Goal: Task Accomplishment & Management: Manage account settings

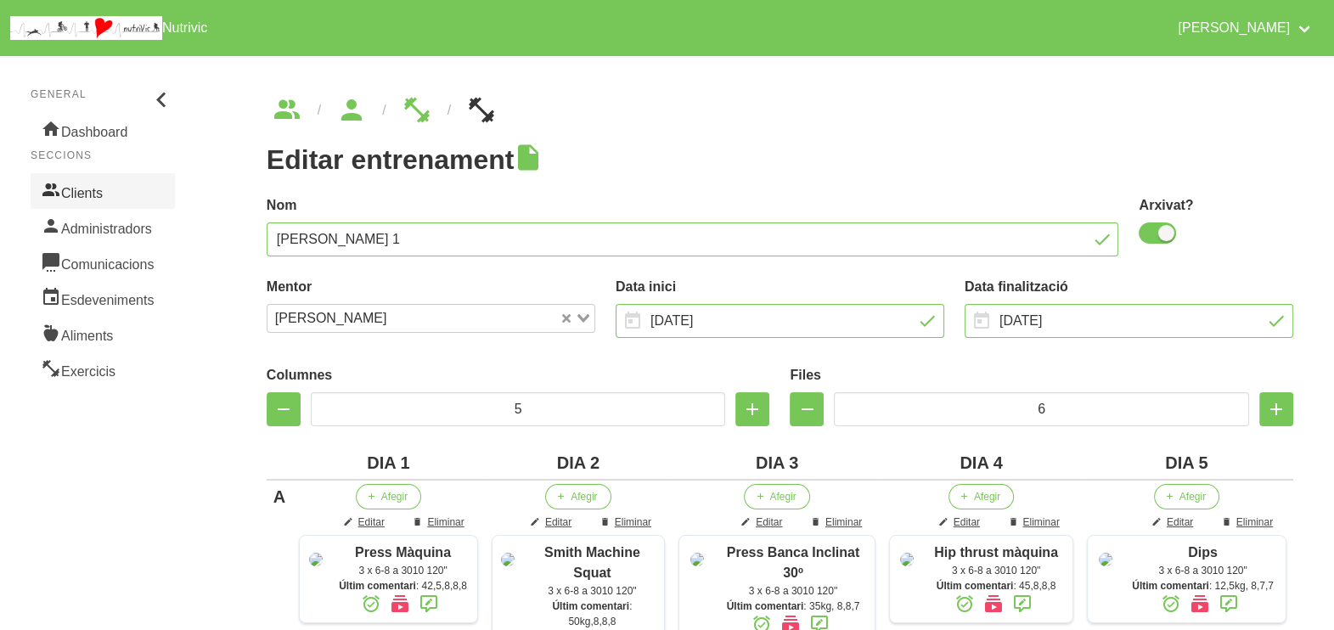
click at [88, 189] on link "Clients" at bounding box center [103, 191] width 144 height 36
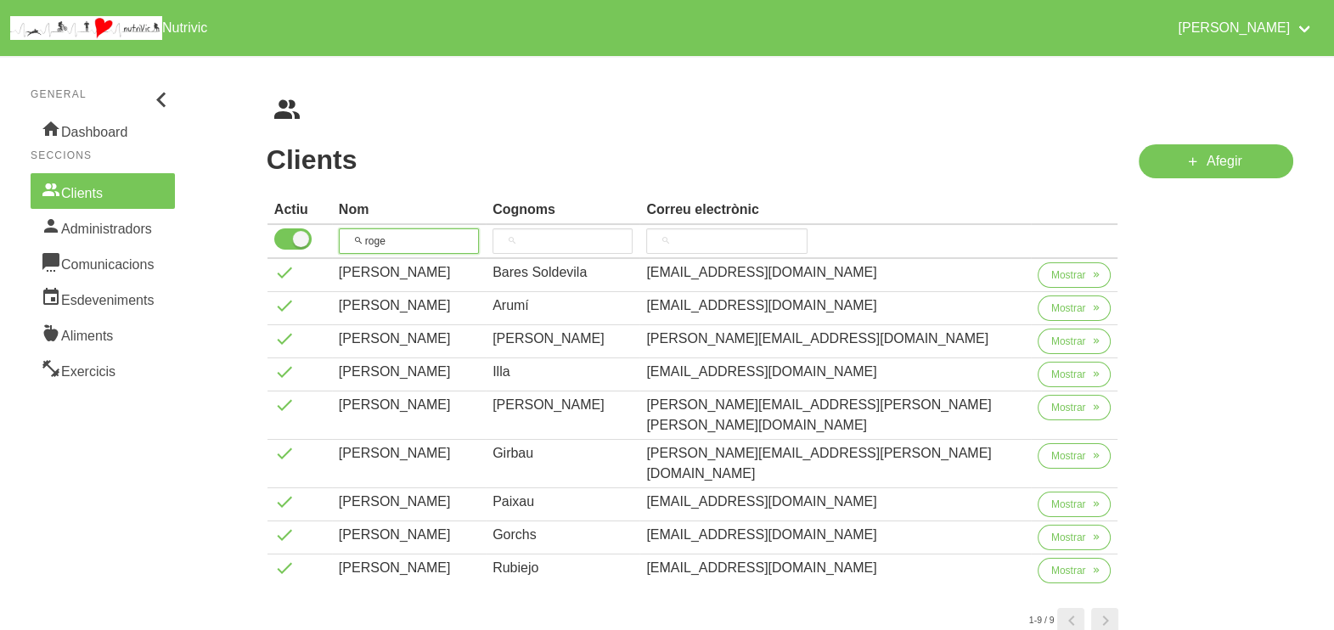
drag, startPoint x: 432, startPoint y: 234, endPoint x: 327, endPoint y: 202, distance: 109.9
click at [285, 226] on tr "roge" at bounding box center [693, 242] width 851 height 34
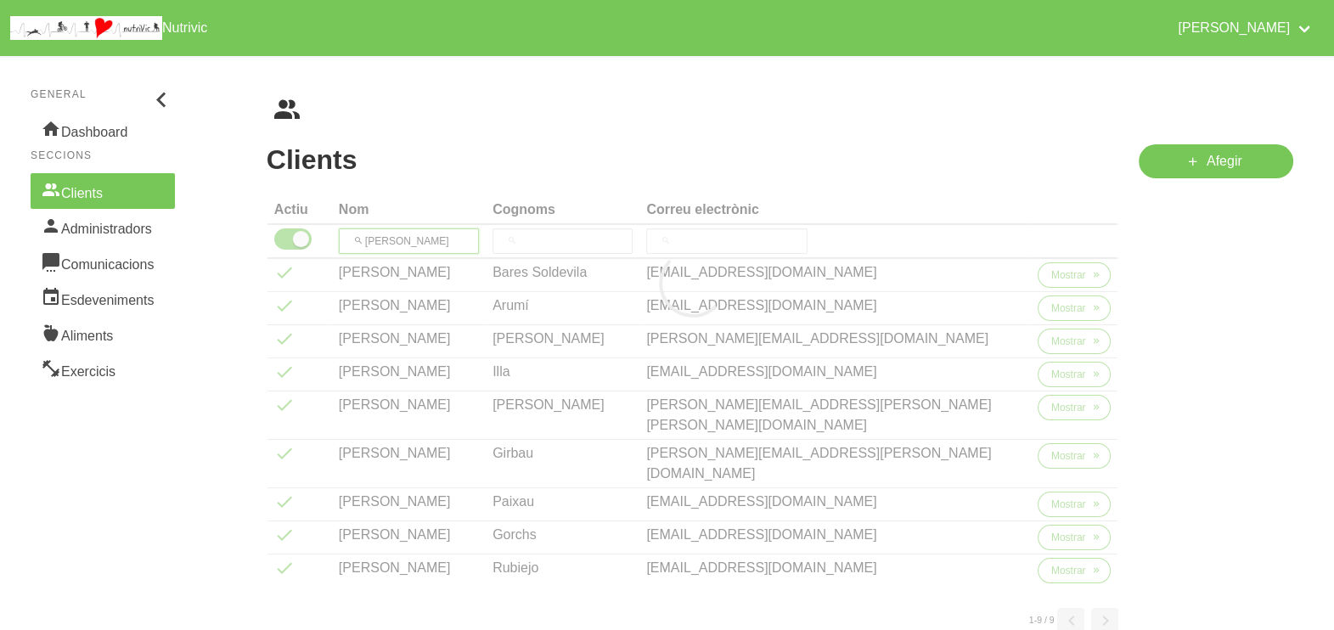
type input "[PERSON_NAME]"
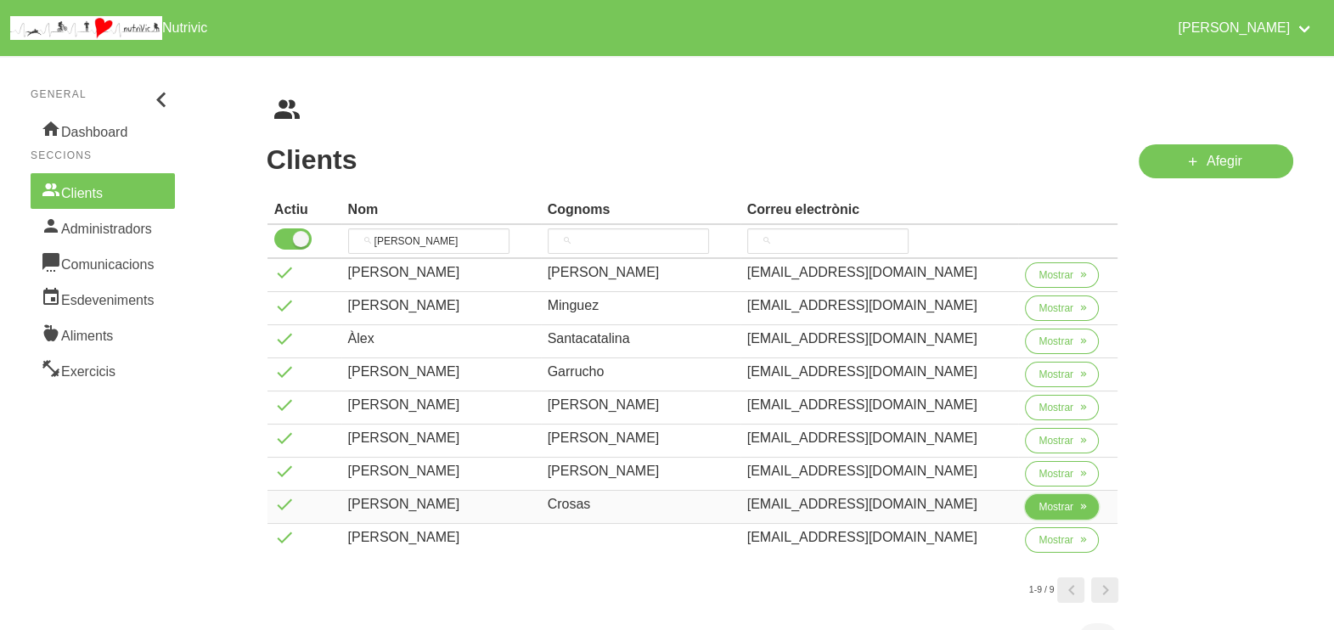
click at [1058, 508] on span "Mostrar" at bounding box center [1056, 506] width 35 height 15
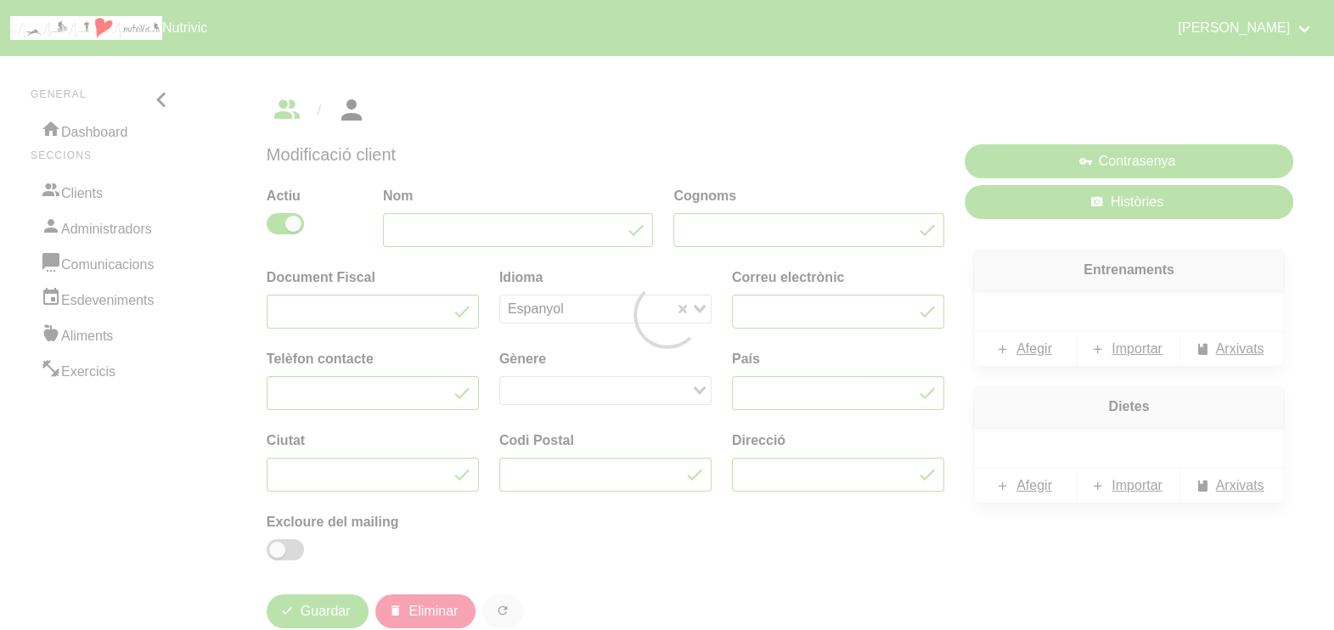
type input "[PERSON_NAME]"
type input "Crosas"
type input "[EMAIL_ADDRESS][DOMAIN_NAME]"
type input "627868955"
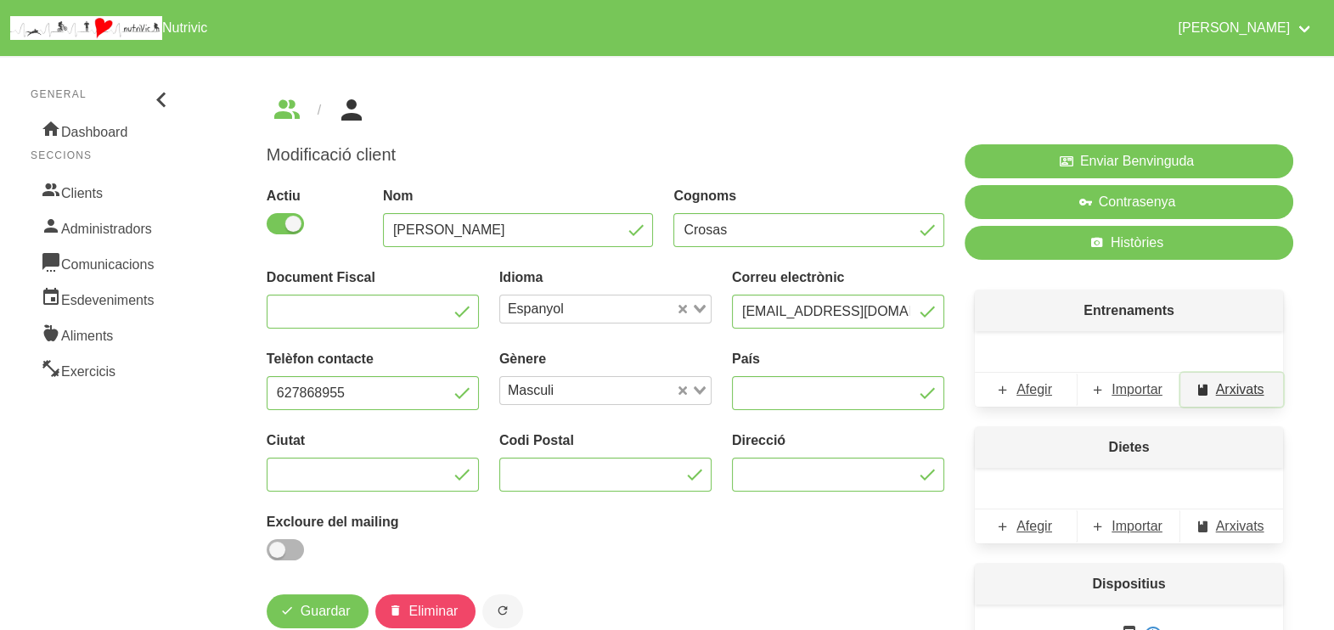
click at [1226, 383] on span "Arxivats" at bounding box center [1240, 390] width 48 height 20
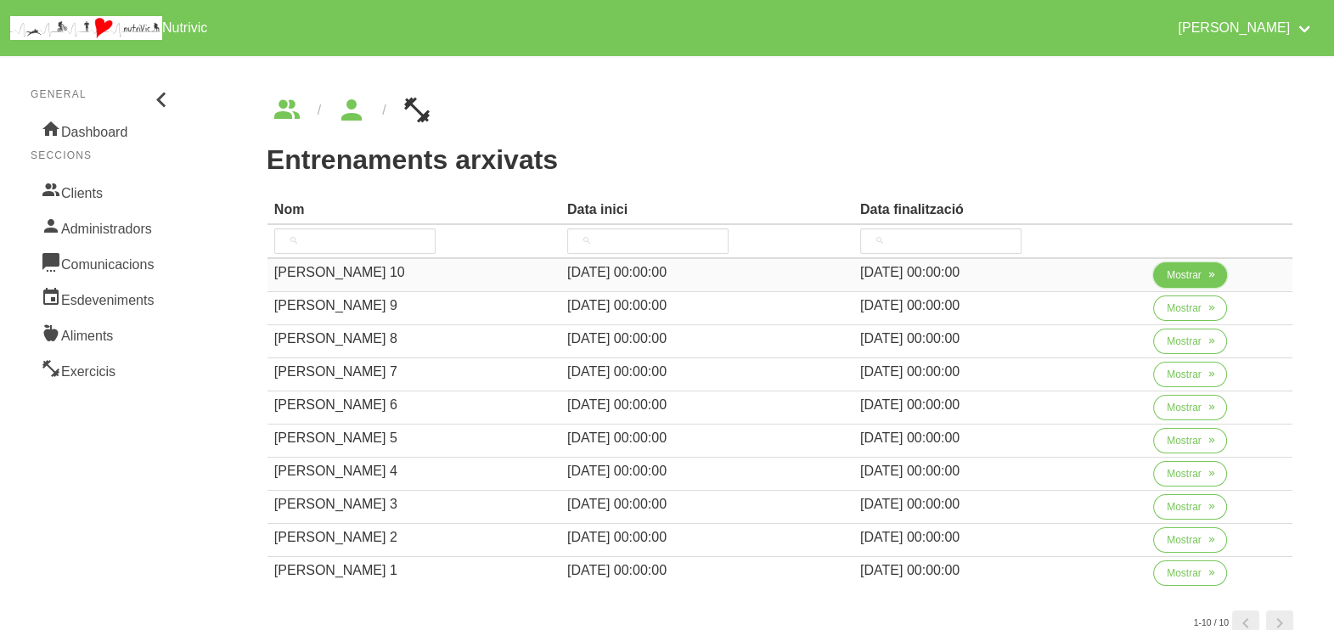
click at [1167, 274] on span "Mostrar" at bounding box center [1184, 275] width 35 height 15
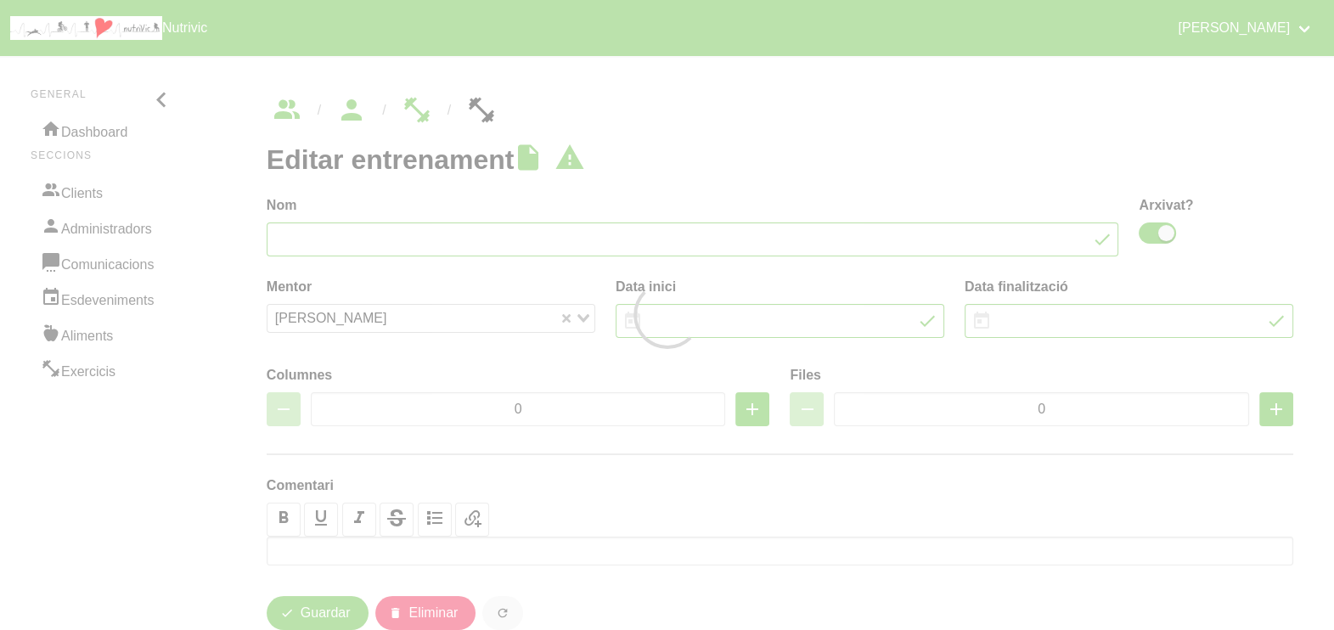
type input "[PERSON_NAME] 10"
checkbox input "true"
type input "[DATE]"
type input "2"
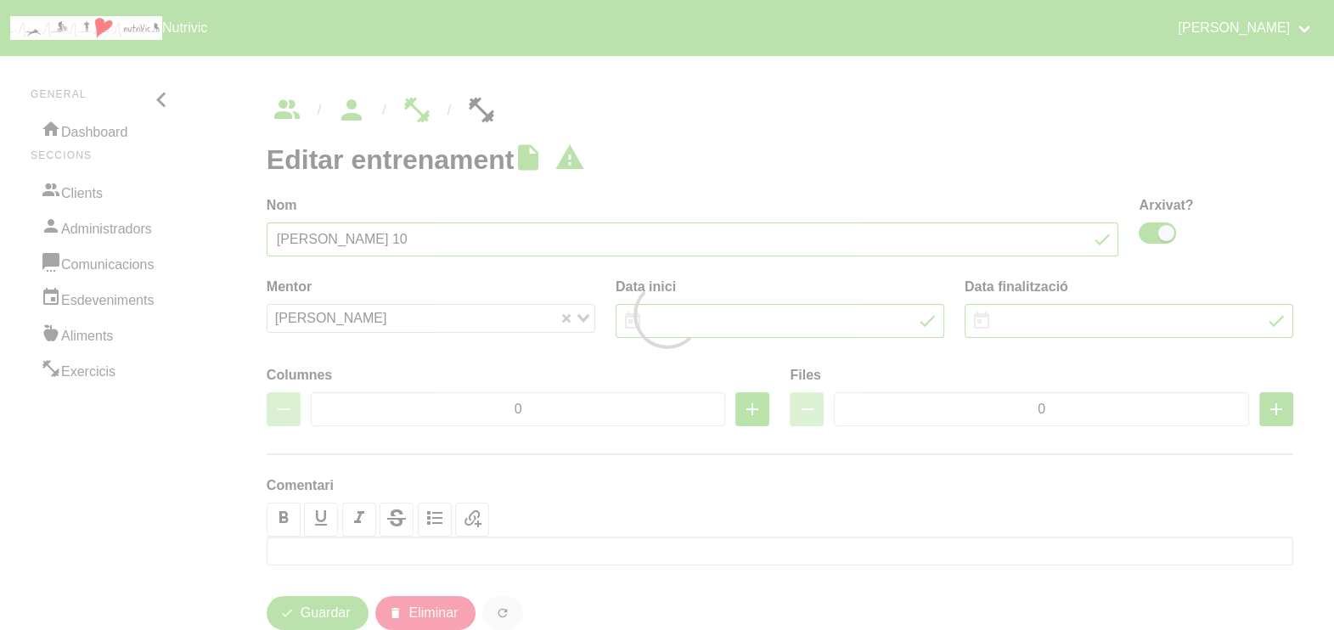
type input "8"
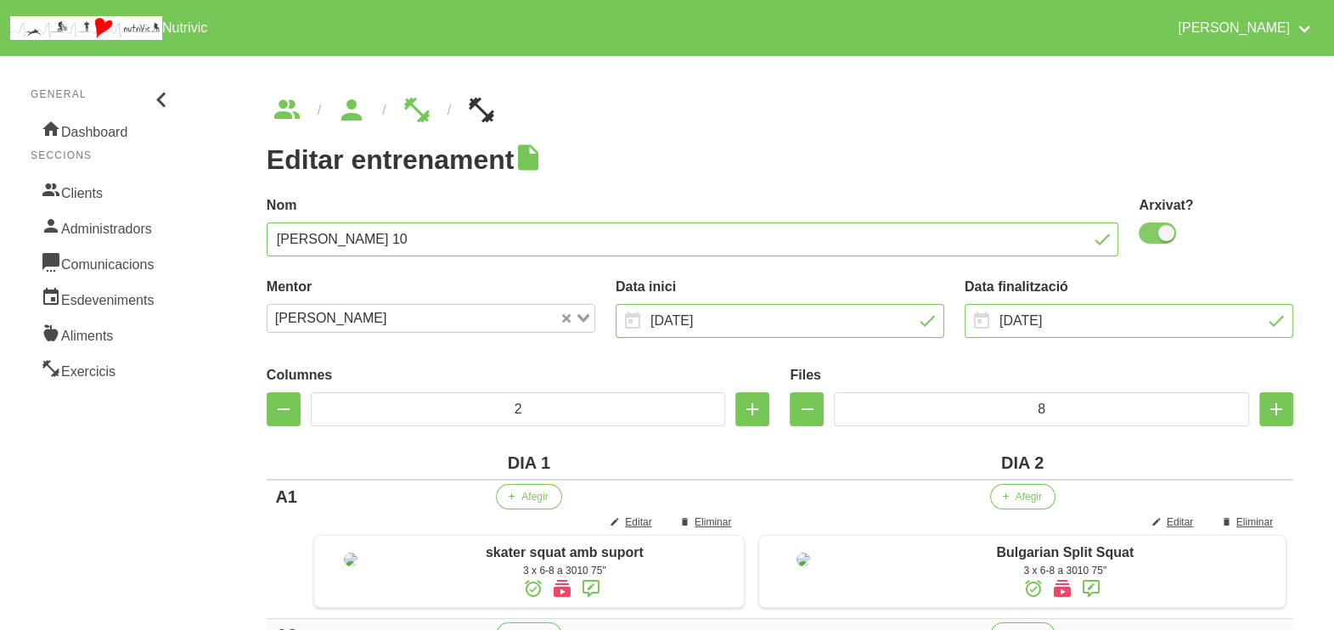
click at [1159, 229] on span at bounding box center [1157, 233] width 37 height 21
click at [1150, 229] on input "checkbox" at bounding box center [1144, 233] width 11 height 11
checkbox input "false"
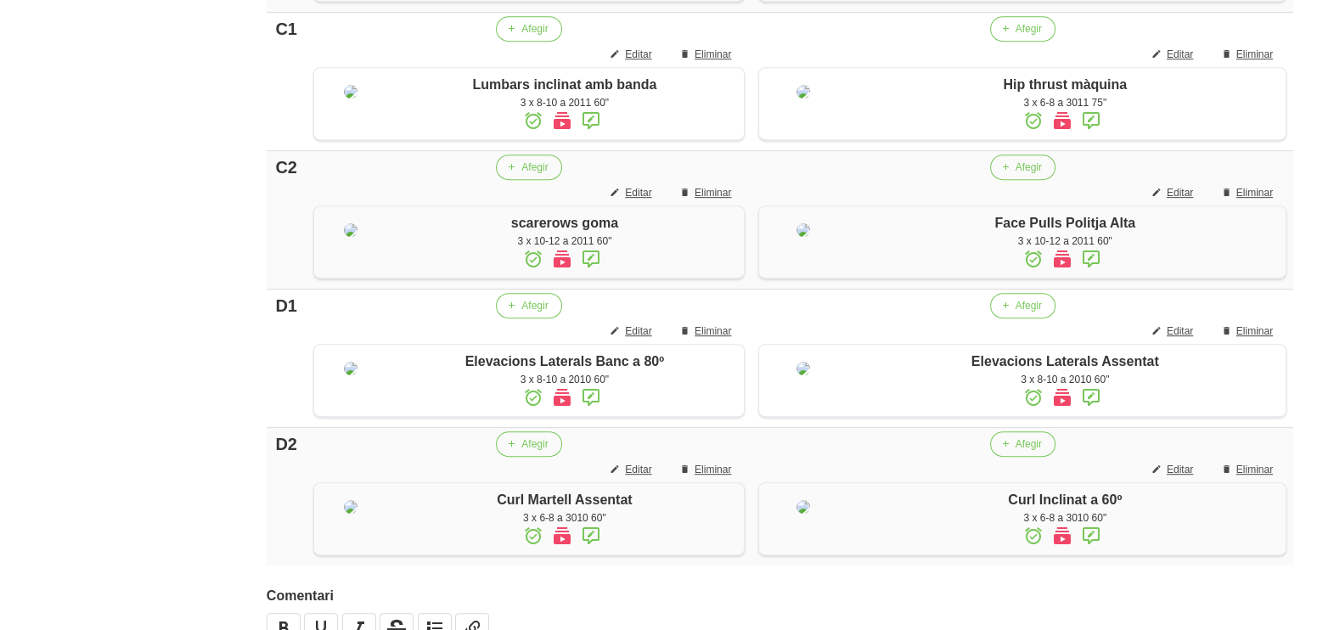
scroll to position [1447, 0]
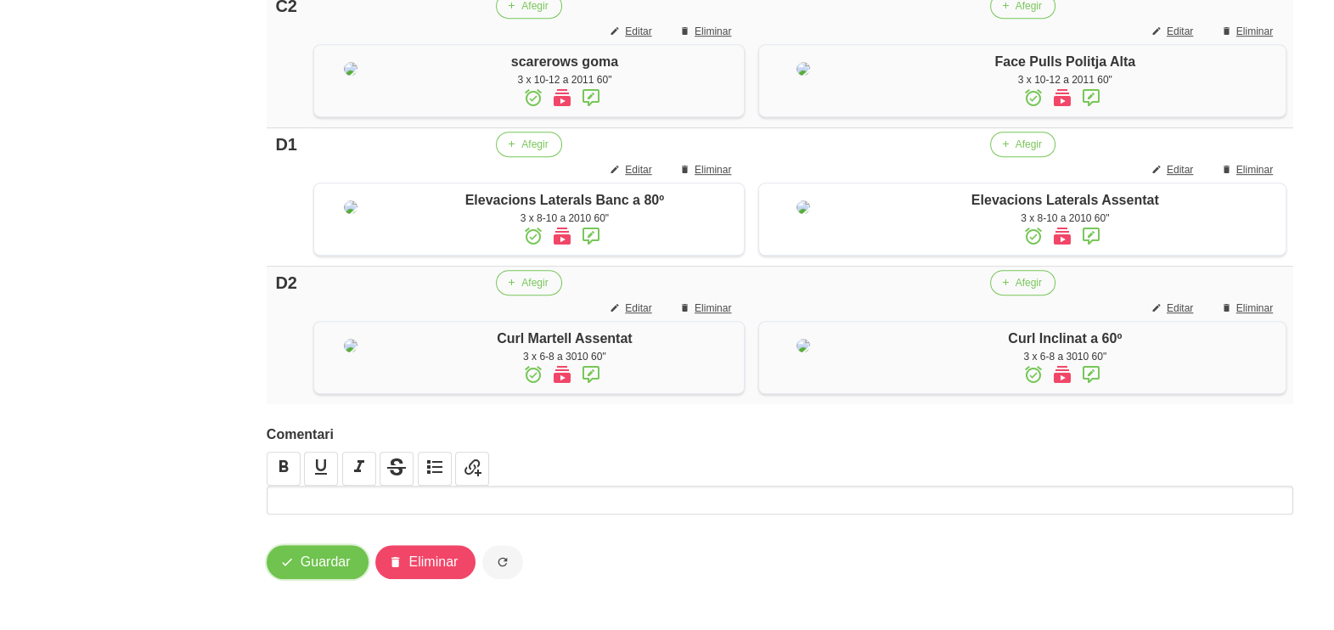
click at [316, 561] on span "Guardar" at bounding box center [326, 562] width 50 height 20
